Goal: Task Accomplishment & Management: Complete application form

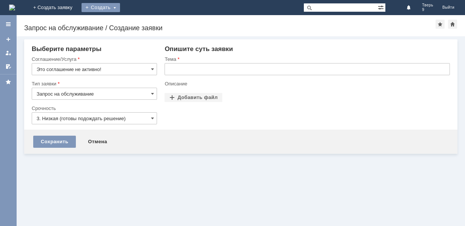
click at [120, 7] on div "Создать" at bounding box center [101, 7] width 39 height 9
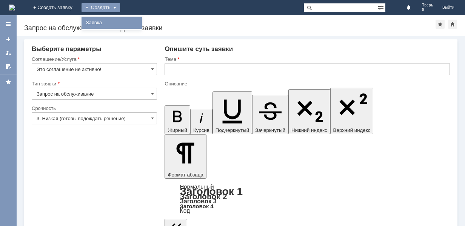
click at [141, 23] on link "Заявка" at bounding box center [111, 22] width 57 height 9
click at [149, 23] on div "Назад | Запрос на обслуживание / Создание заявки Запрос на обслуживание / Созда…" at bounding box center [241, 25] width 449 height 21
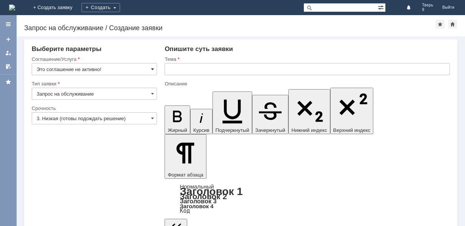
click at [151, 70] on span at bounding box center [152, 69] width 3 height 6
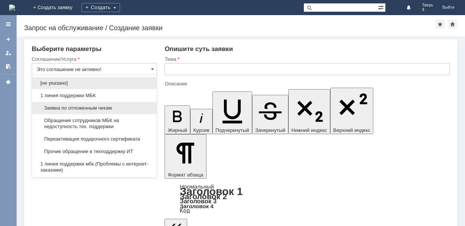
click at [121, 108] on span "Заявка по отложенным чекам" at bounding box center [95, 108] width 116 height 6
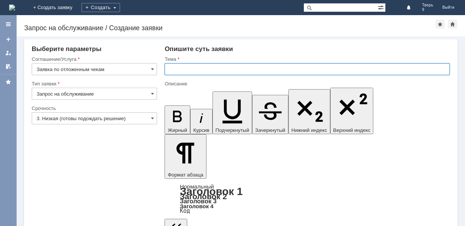
click at [175, 66] on input "text" at bounding box center [308, 69] width 286 height 12
type input "Заявка по отложенным чекам"
type input "оч"
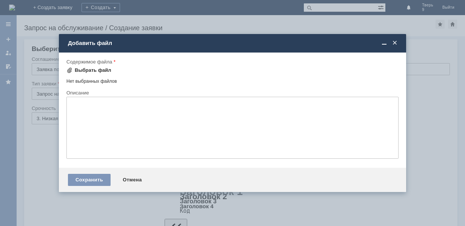
click at [100, 68] on div "Выбрать файл" at bounding box center [93, 70] width 37 height 6
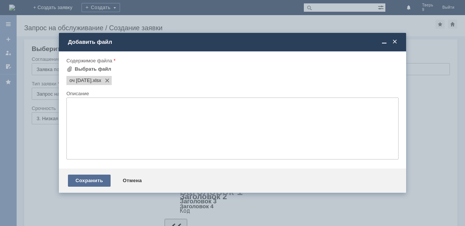
click at [99, 184] on div "Сохранить" at bounding box center [89, 181] width 43 height 12
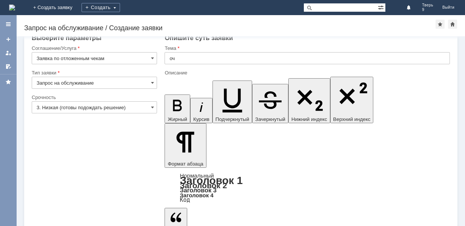
scroll to position [14, 0]
